Goal: Transaction & Acquisition: Download file/media

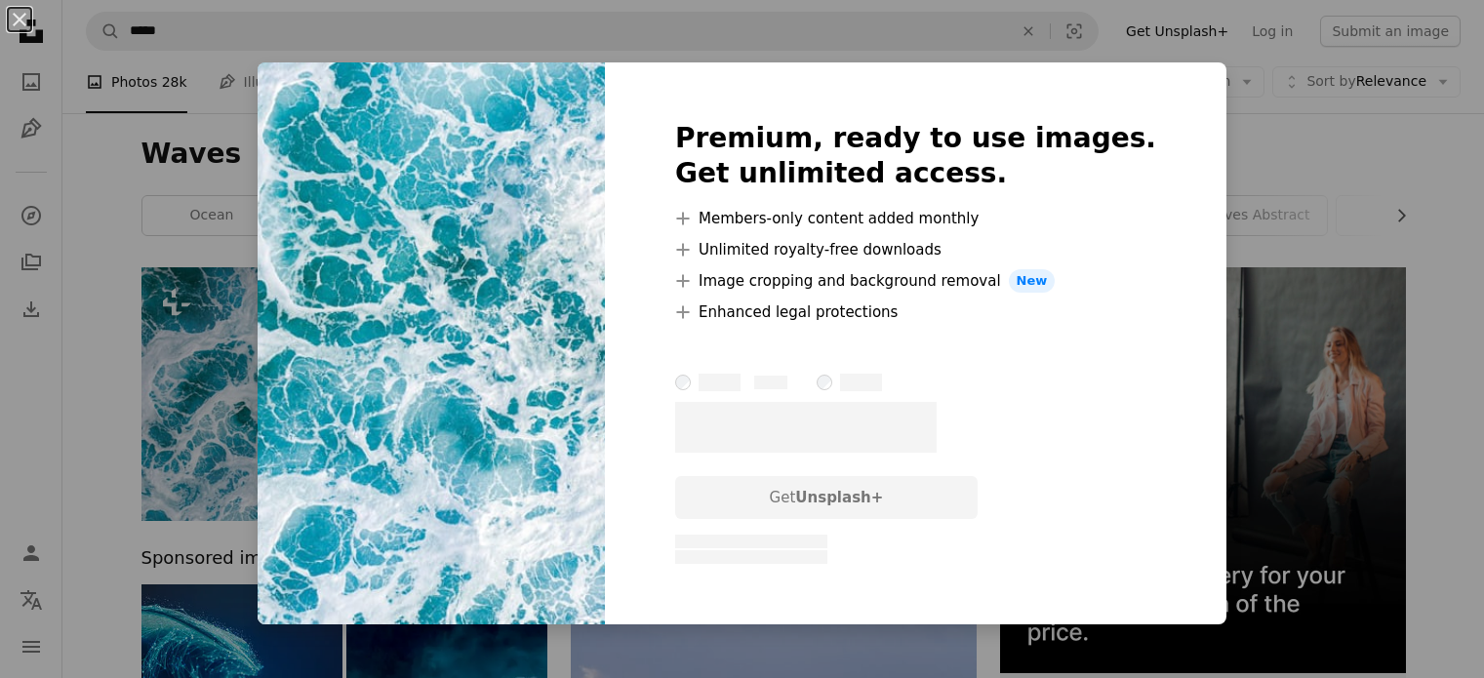
scroll to position [112, 0]
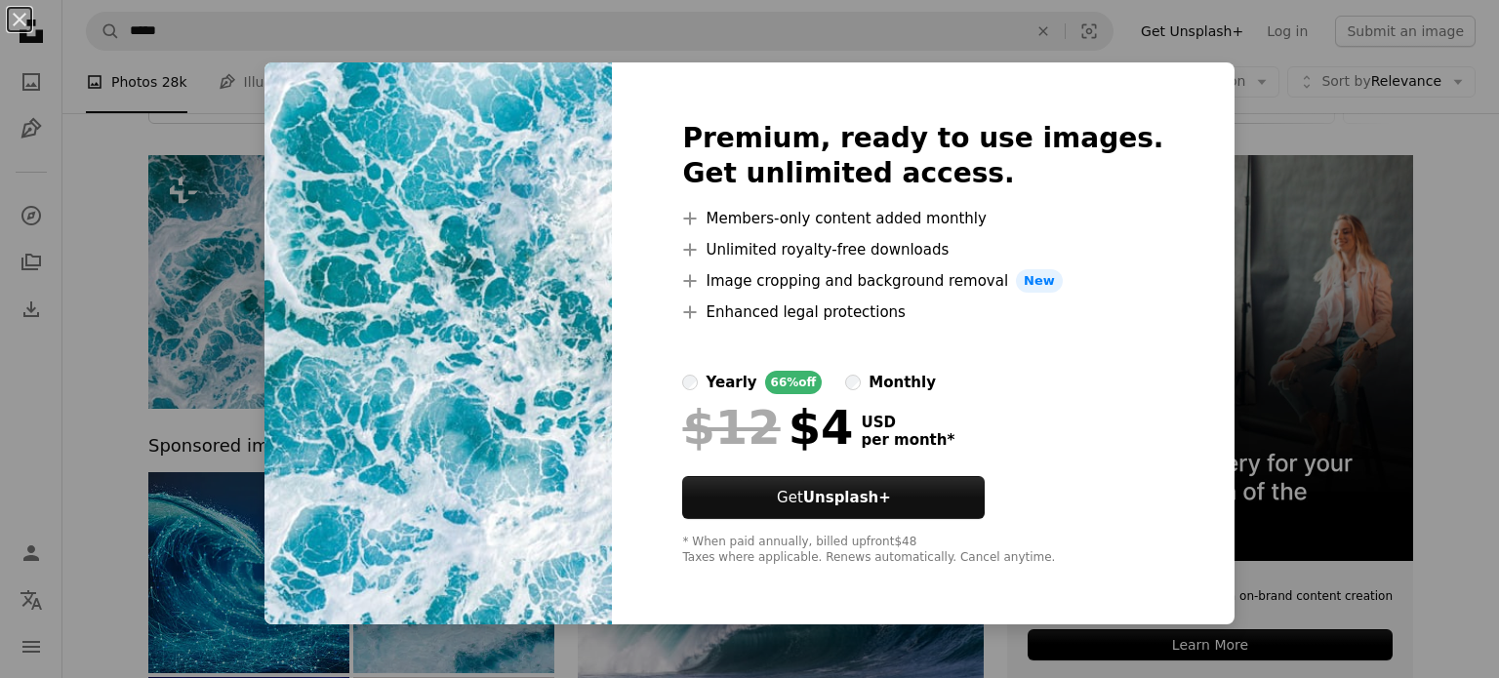
click at [611, 4] on div "An X shape Premium, ready to use images. Get unlimited access. A plus sign Memb…" at bounding box center [749, 339] width 1499 height 678
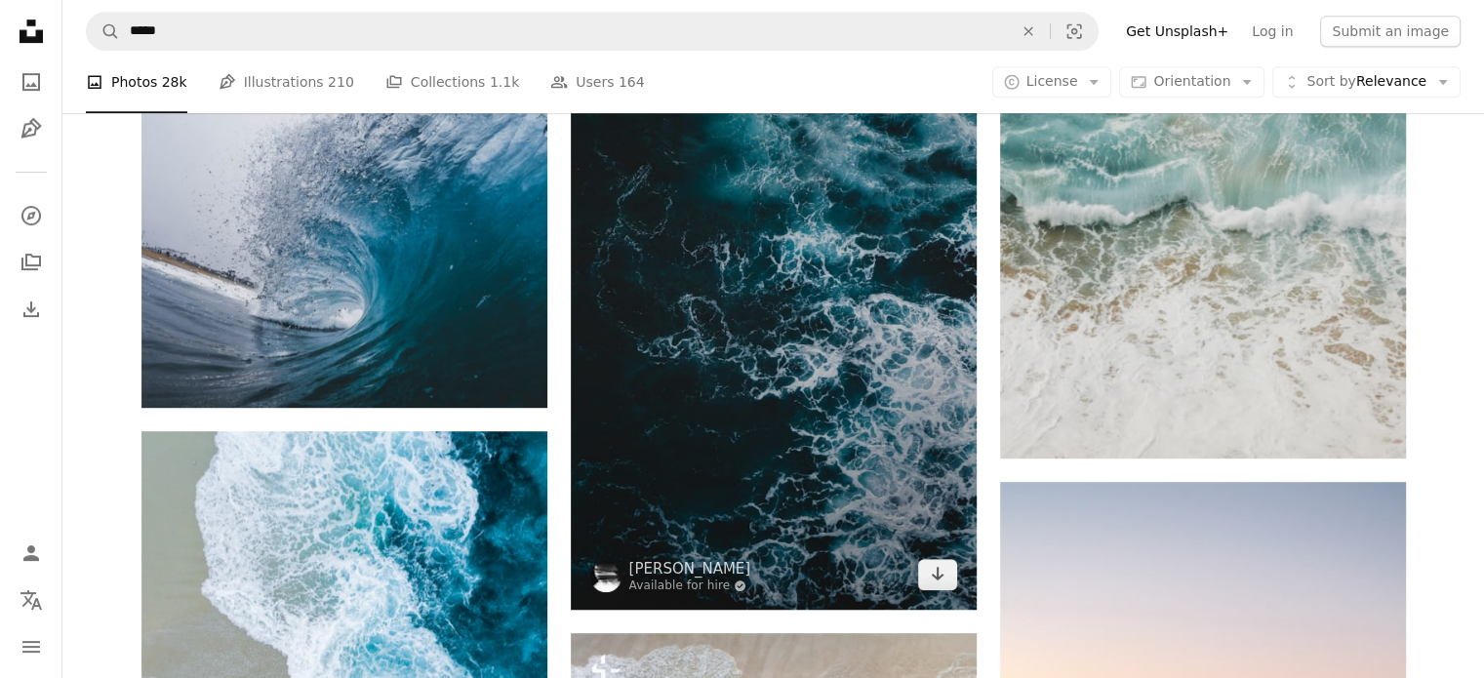
scroll to position [968, 0]
click at [923, 573] on link "Arrow pointing down" at bounding box center [937, 573] width 39 height 31
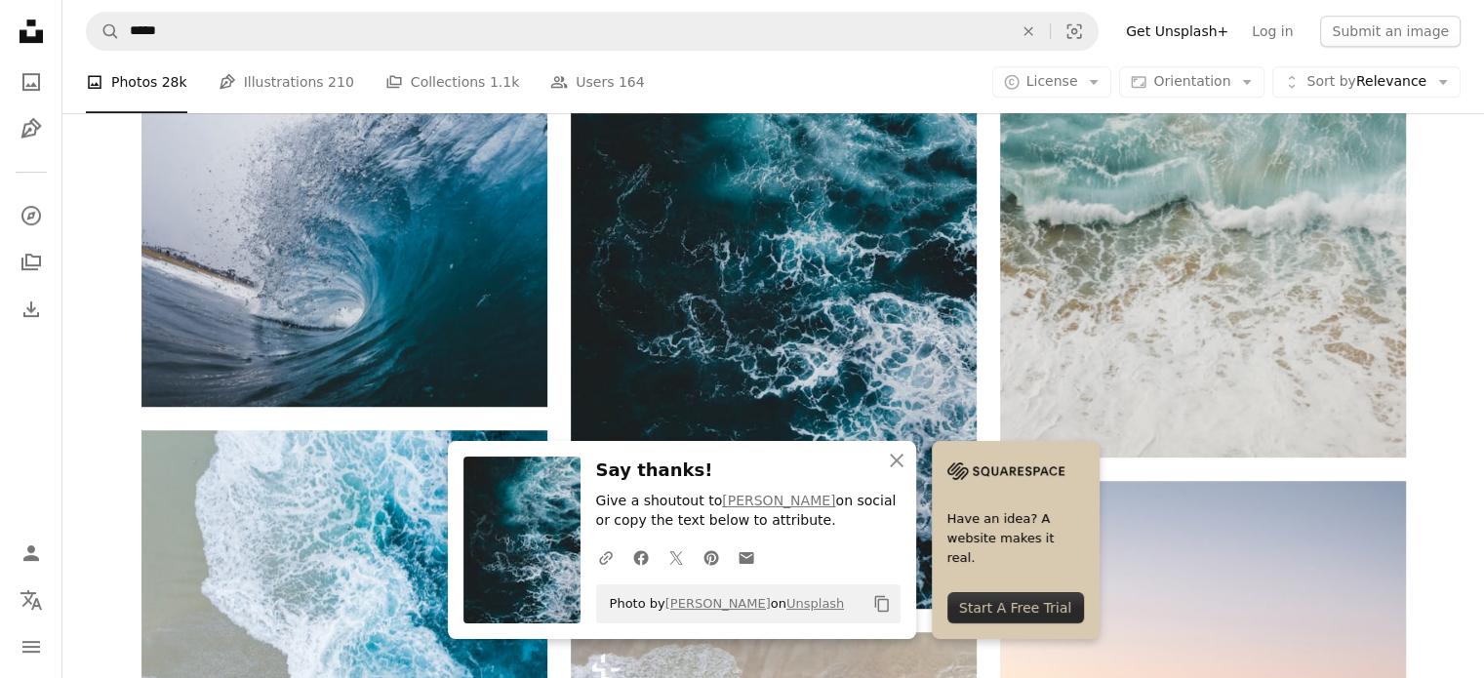
click at [873, 598] on icon "Copy content" at bounding box center [882, 604] width 18 height 18
click at [895, 445] on button "An X shape Close" at bounding box center [896, 460] width 39 height 39
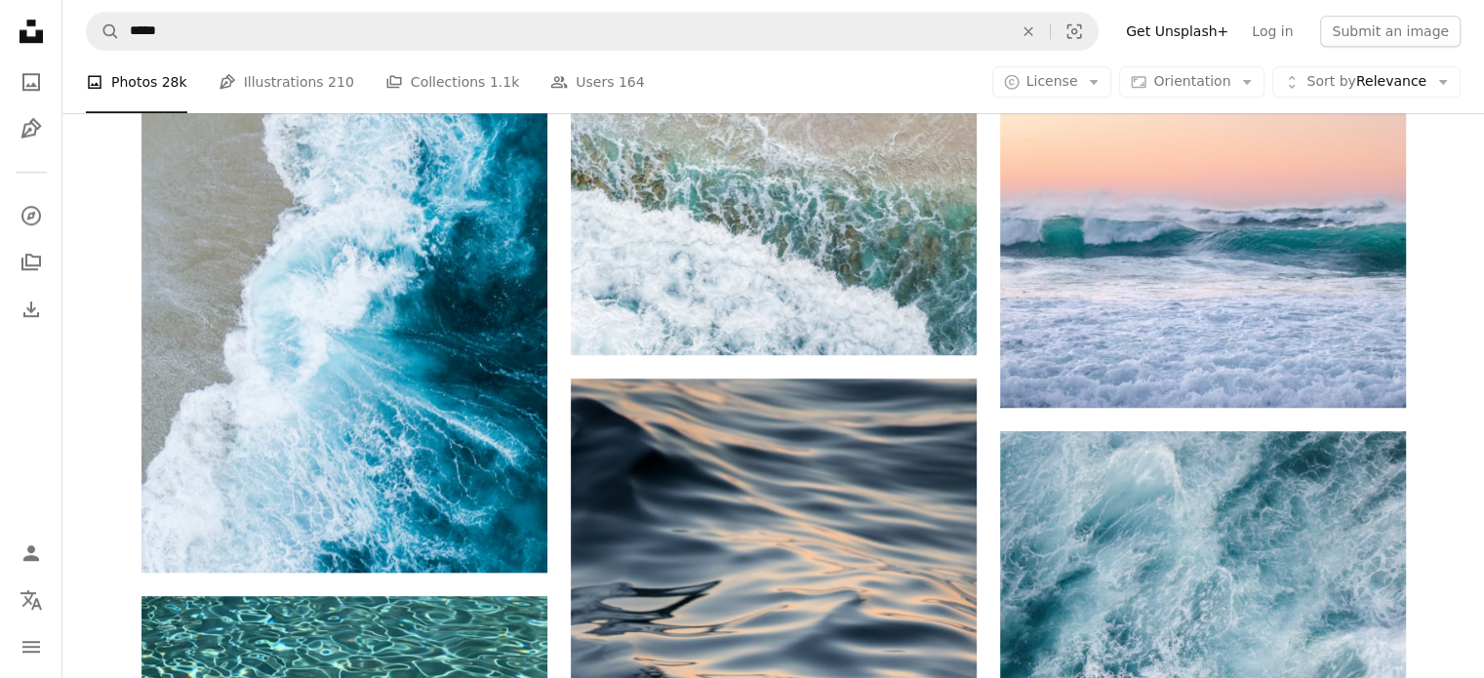
scroll to position [1557, 0]
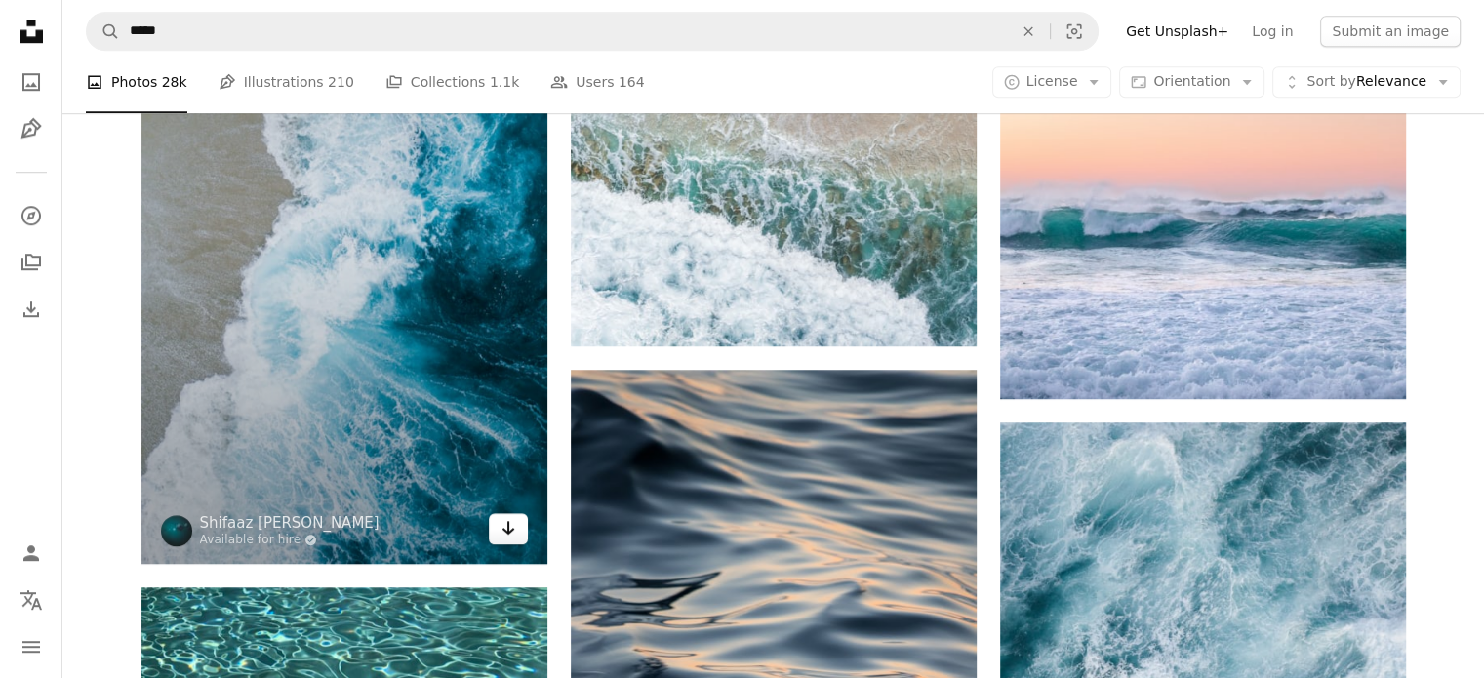
click at [510, 516] on icon "Arrow pointing down" at bounding box center [509, 527] width 16 height 23
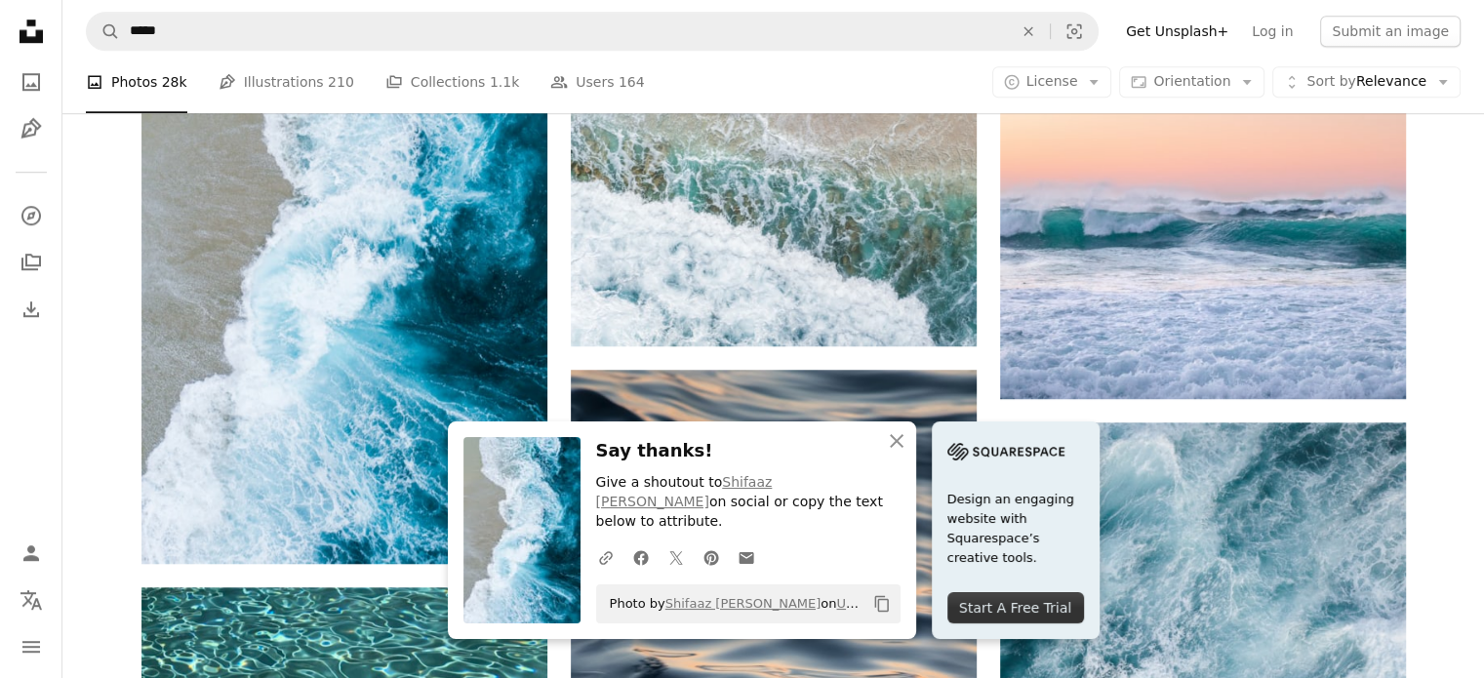
click at [878, 596] on icon "Copy to clipboard" at bounding box center [881, 604] width 14 height 17
click at [903, 453] on icon "An X shape" at bounding box center [896, 440] width 23 height 23
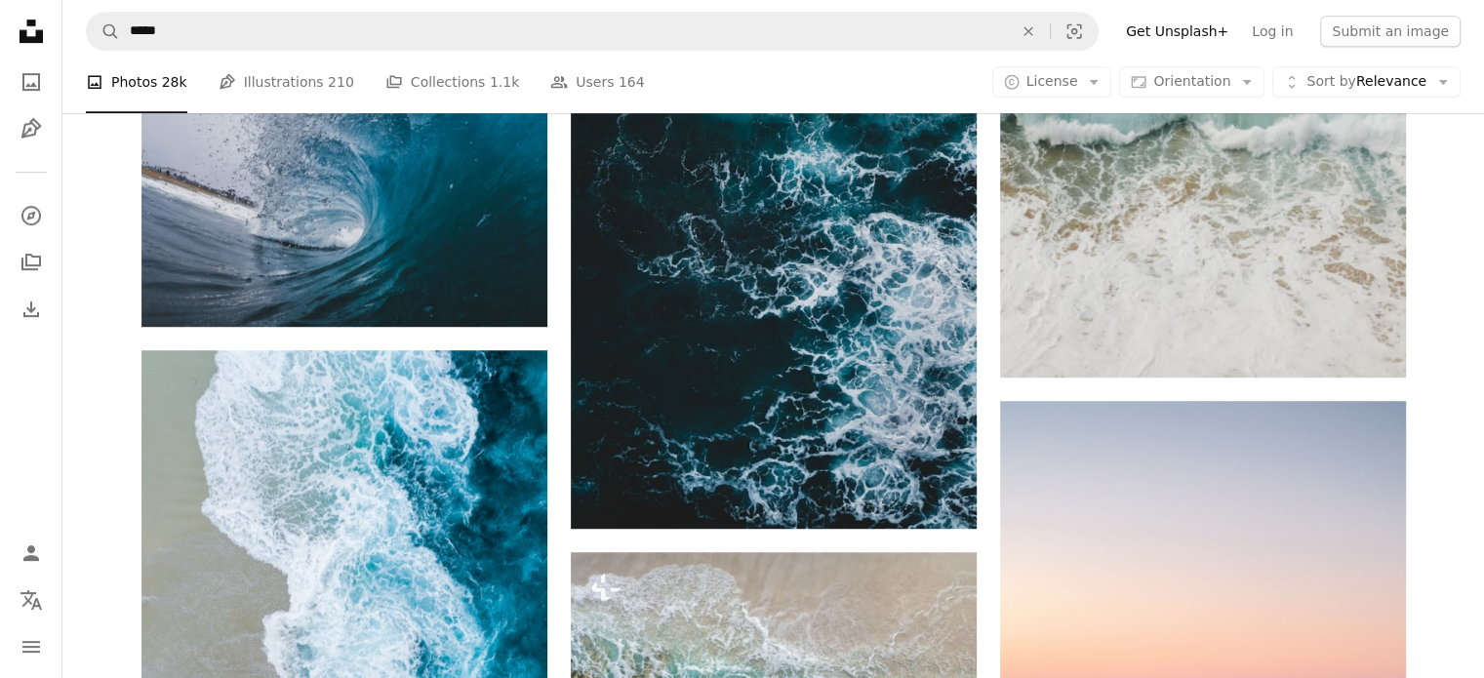
scroll to position [1038, 0]
